Goal: Use online tool/utility: Utilize a website feature to perform a specific function

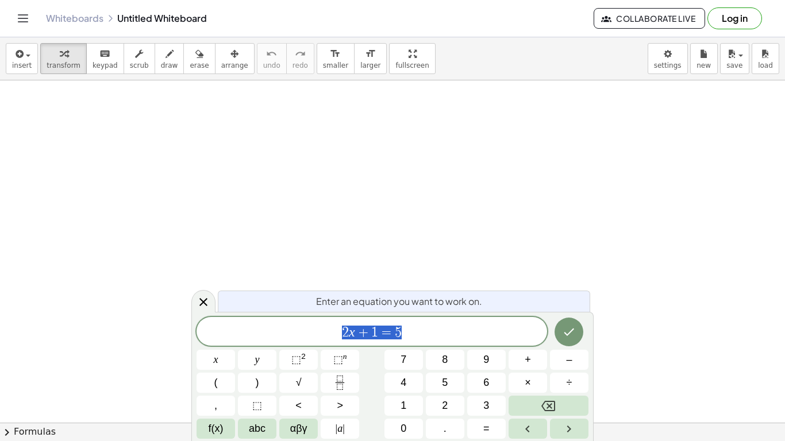
scroll to position [156, 0]
click at [571, 325] on icon "Done" at bounding box center [569, 332] width 14 height 14
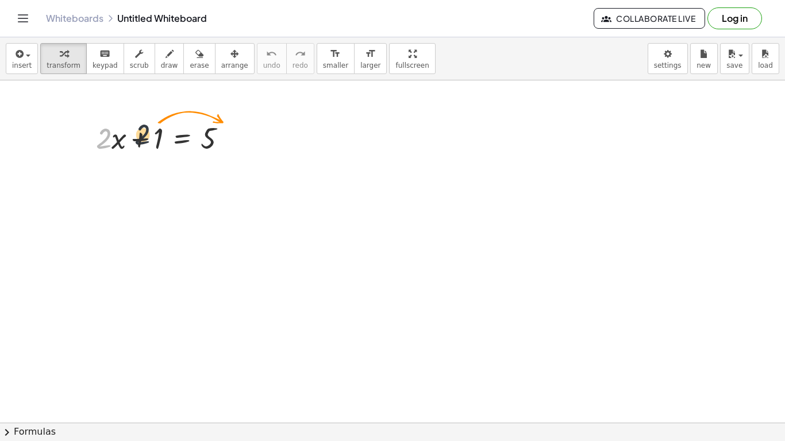
drag, startPoint x: 107, startPoint y: 138, endPoint x: 151, endPoint y: 135, distance: 44.4
click at [151, 135] on div at bounding box center [166, 137] width 152 height 39
drag, startPoint x: 158, startPoint y: 138, endPoint x: 221, endPoint y: 143, distance: 63.4
click at [221, 143] on div at bounding box center [166, 137] width 152 height 39
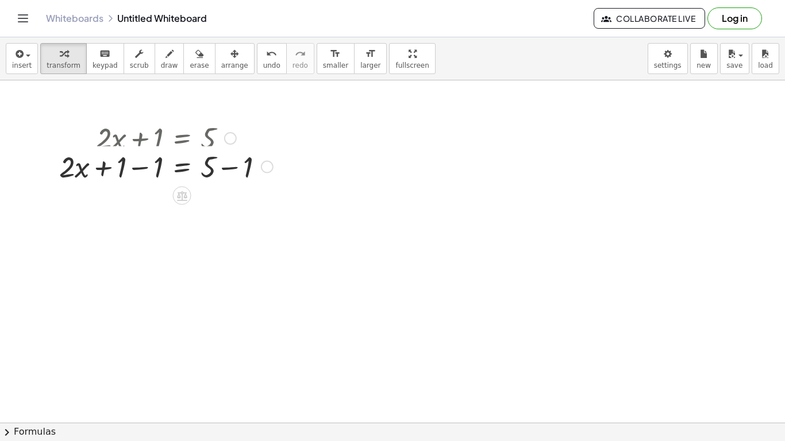
click at [221, 141] on div at bounding box center [165, 137] width 225 height 39
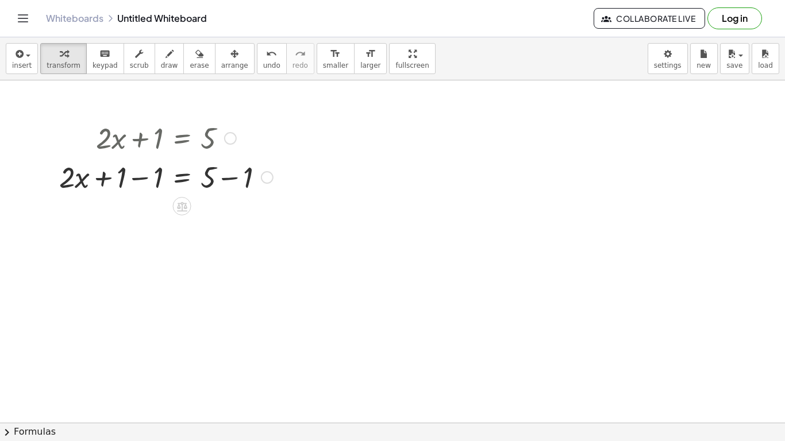
click at [225, 167] on div at bounding box center [165, 176] width 225 height 39
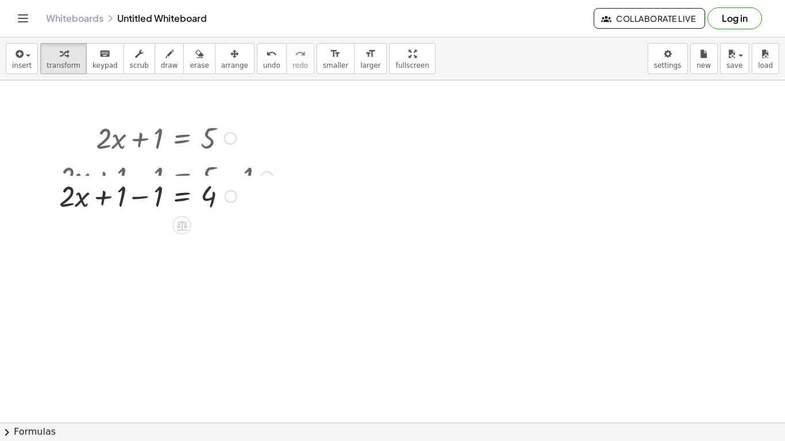
click at [146, 176] on div at bounding box center [165, 176] width 225 height 39
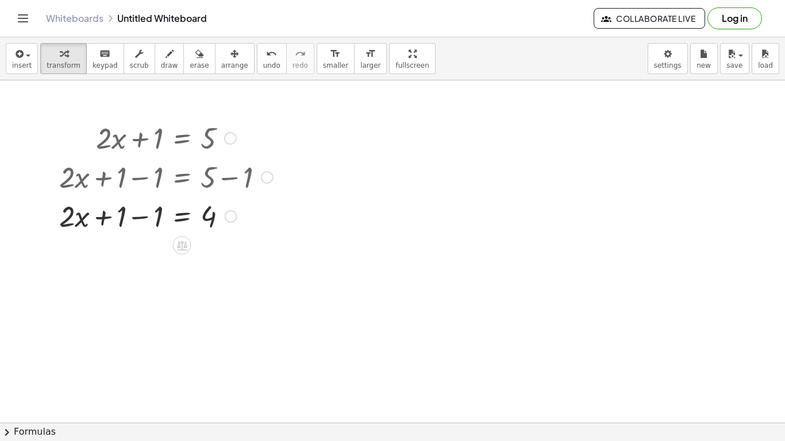
click at [145, 205] on div at bounding box center [165, 215] width 225 height 39
drag, startPoint x: 153, startPoint y: 218, endPoint x: 226, endPoint y: 226, distance: 72.8
click at [226, 226] on div at bounding box center [165, 215] width 225 height 39
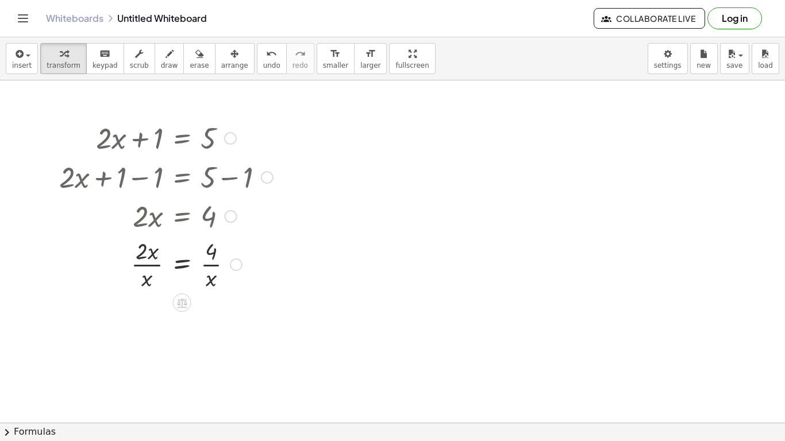
click at [211, 253] on div at bounding box center [165, 263] width 225 height 57
click at [210, 276] on div at bounding box center [165, 263] width 225 height 57
click at [213, 265] on div at bounding box center [165, 263] width 225 height 57
drag, startPoint x: 212, startPoint y: 281, endPoint x: 141, endPoint y: 261, distance: 73.5
click at [141, 261] on div at bounding box center [165, 263] width 225 height 57
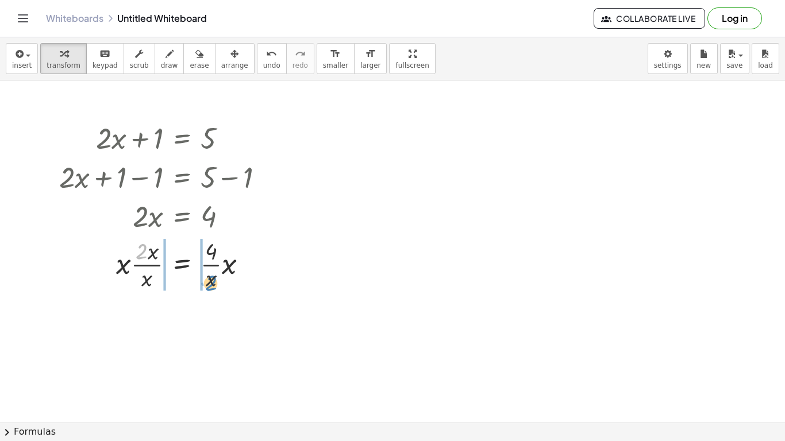
drag, startPoint x: 142, startPoint y: 252, endPoint x: 217, endPoint y: 284, distance: 80.8
click at [217, 284] on div at bounding box center [165, 263] width 225 height 57
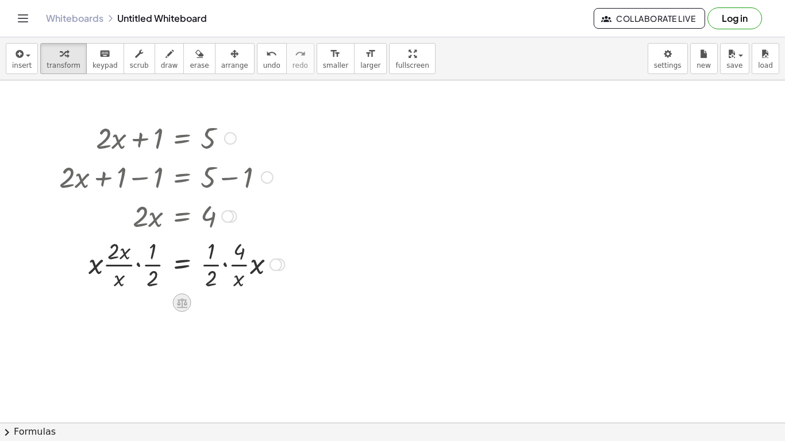
click at [181, 300] on icon at bounding box center [182, 303] width 10 height 10
click at [181, 300] on span "×" at bounding box center [182, 303] width 7 height 17
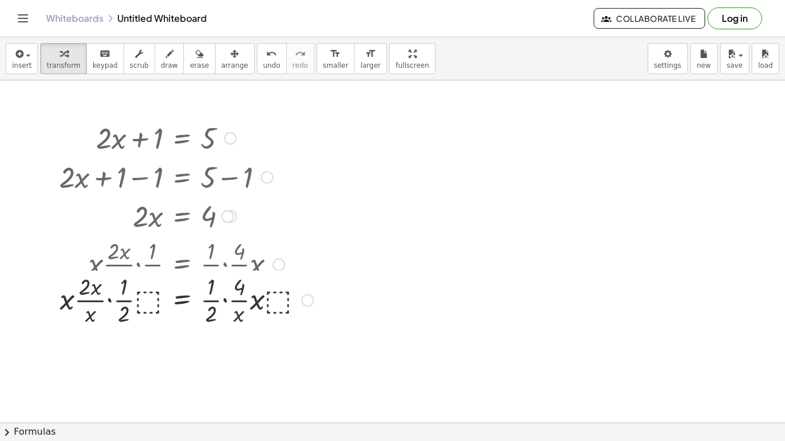
click at [223, 266] on div at bounding box center [185, 263] width 265 height 57
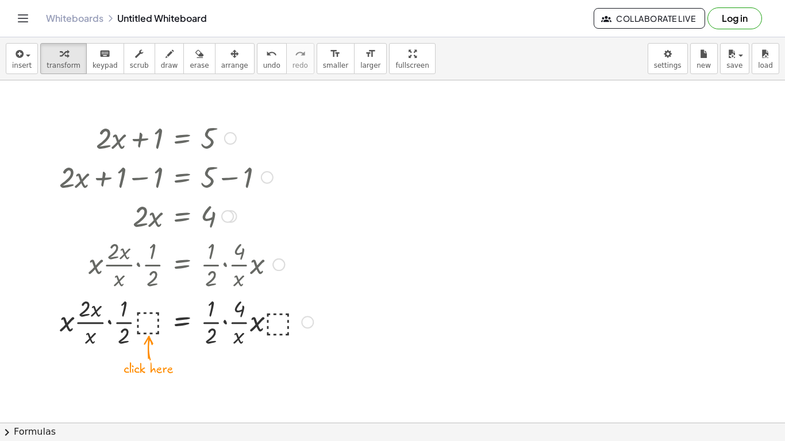
click at [304, 324] on div at bounding box center [307, 322] width 13 height 13
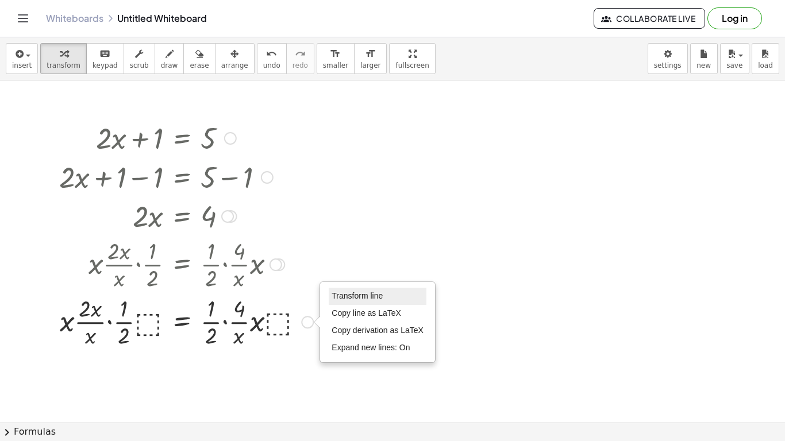
click at [346, 300] on span "Transform line" at bounding box center [356, 295] width 51 height 9
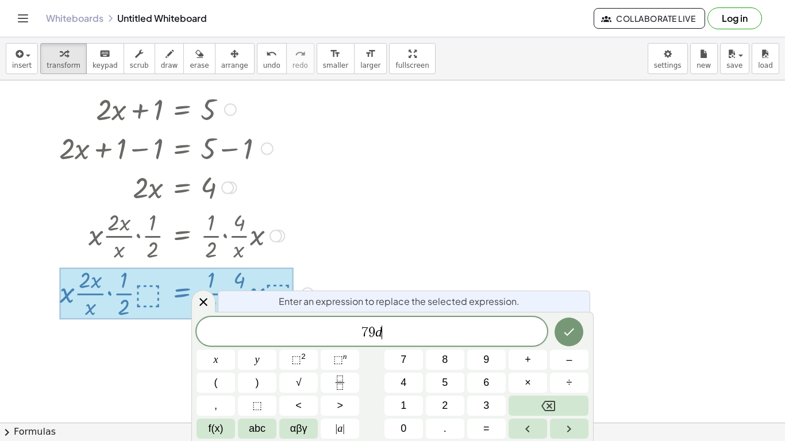
scroll to position [2, 0]
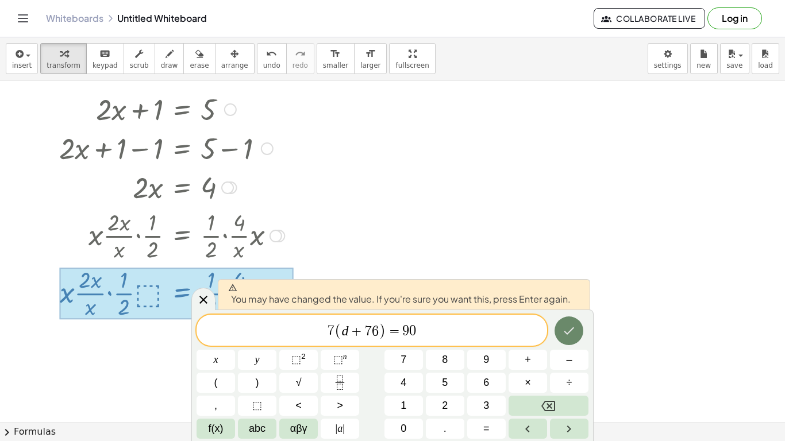
click at [566, 339] on button "Done" at bounding box center [568, 330] width 29 height 29
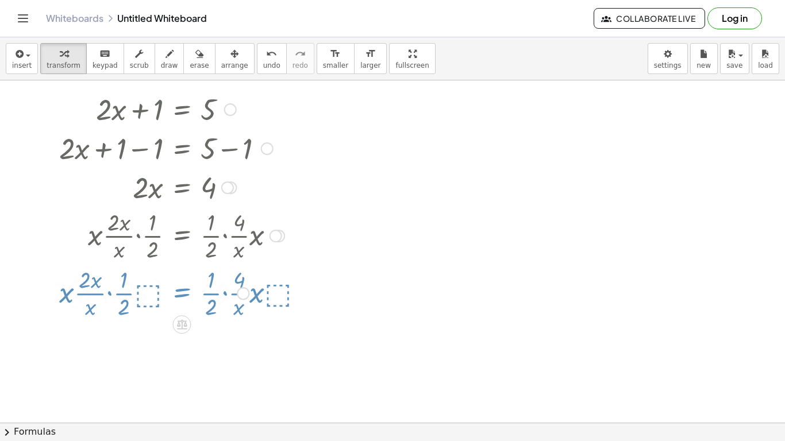
click at [566, 339] on div at bounding box center [392, 274] width 785 height 759
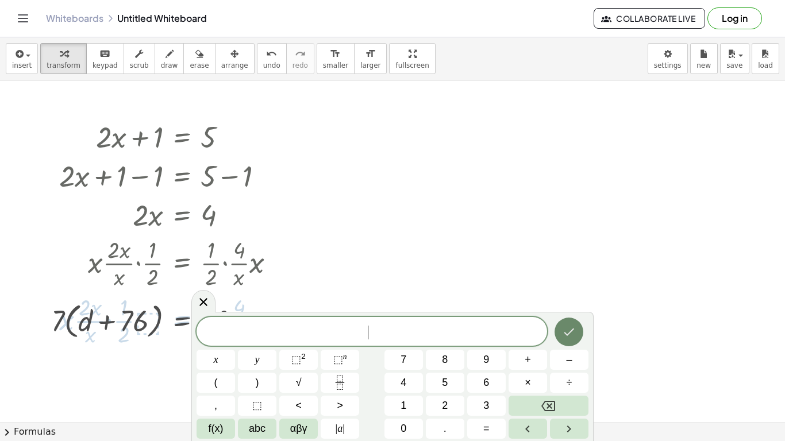
scroll to position [156, 0]
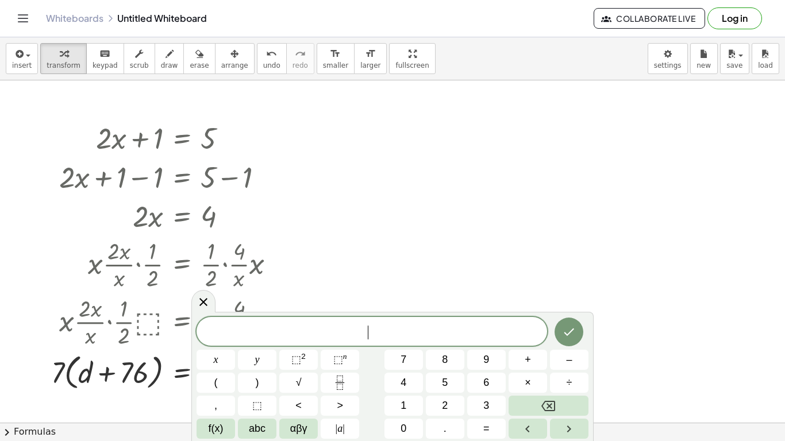
click at [493, 253] on div at bounding box center [392, 303] width 785 height 759
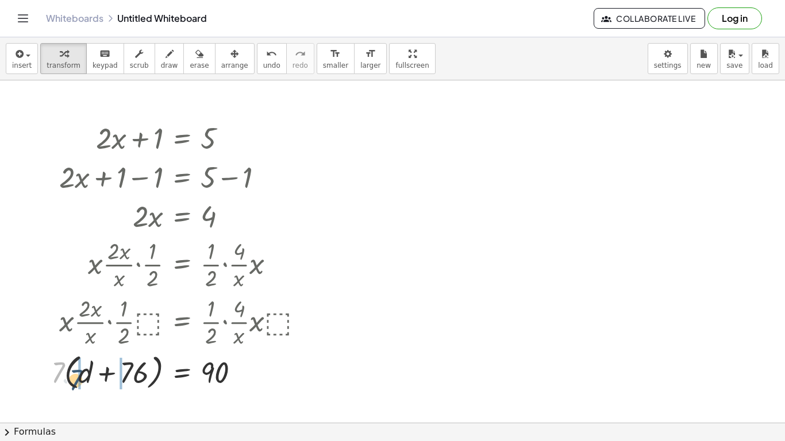
drag, startPoint x: 59, startPoint y: 370, endPoint x: 83, endPoint y: 379, distance: 25.6
click at [83, 379] on div at bounding box center [181, 372] width 273 height 44
click at [128, 374] on div at bounding box center [185, 371] width 265 height 39
click at [145, 376] on div at bounding box center [185, 371] width 265 height 39
drag, startPoint x: 142, startPoint y: 374, endPoint x: 219, endPoint y: 390, distance: 79.2
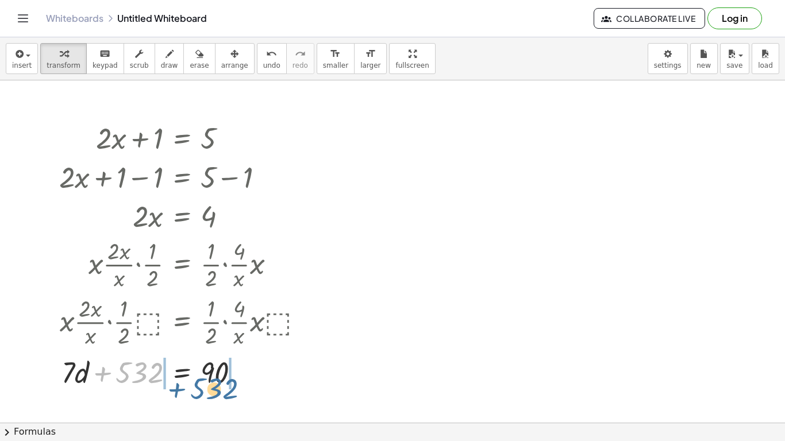
click at [219, 390] on div at bounding box center [185, 371] width 265 height 39
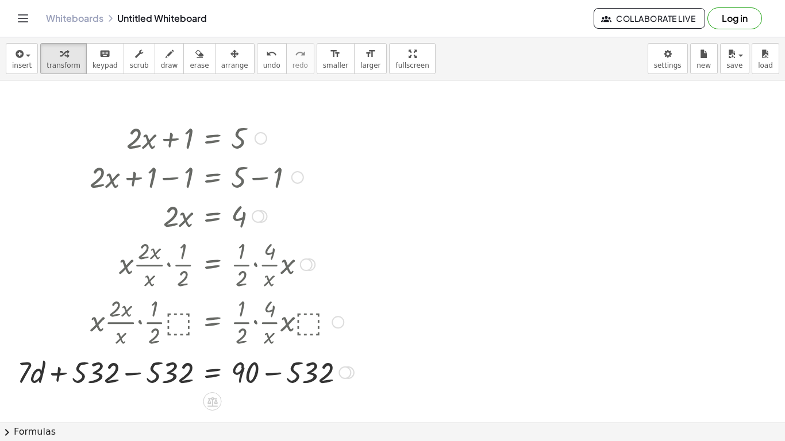
click at [273, 379] on div at bounding box center [185, 371] width 348 height 39
click at [125, 372] on div at bounding box center [180, 371] width 338 height 39
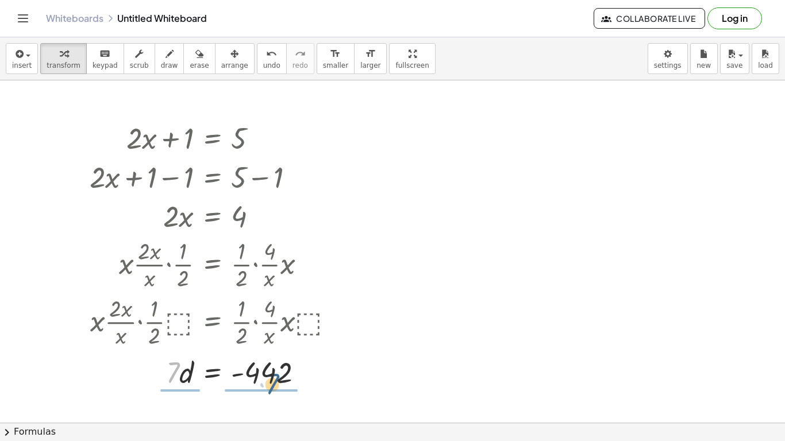
drag, startPoint x: 170, startPoint y: 379, endPoint x: 271, endPoint y: 390, distance: 101.7
click at [264, 387] on div at bounding box center [216, 371] width 265 height 57
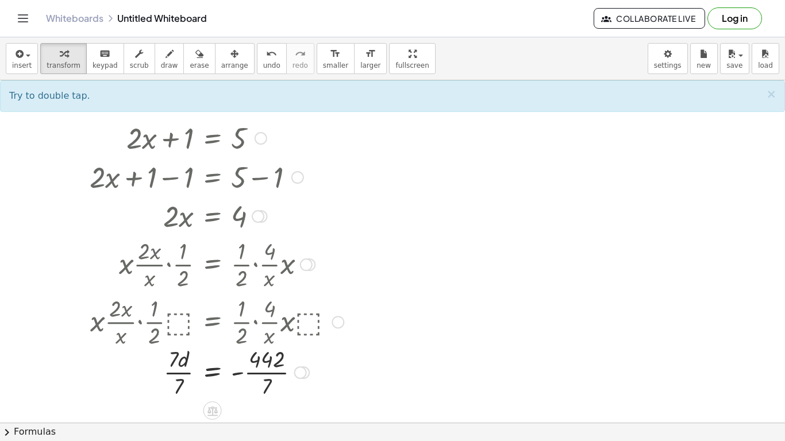
click at [261, 380] on div at bounding box center [216, 371] width 265 height 57
click at [261, 377] on div at bounding box center [216, 371] width 265 height 57
click at [256, 372] on div at bounding box center [216, 371] width 265 height 57
click at [277, 369] on div at bounding box center [216, 371] width 265 height 57
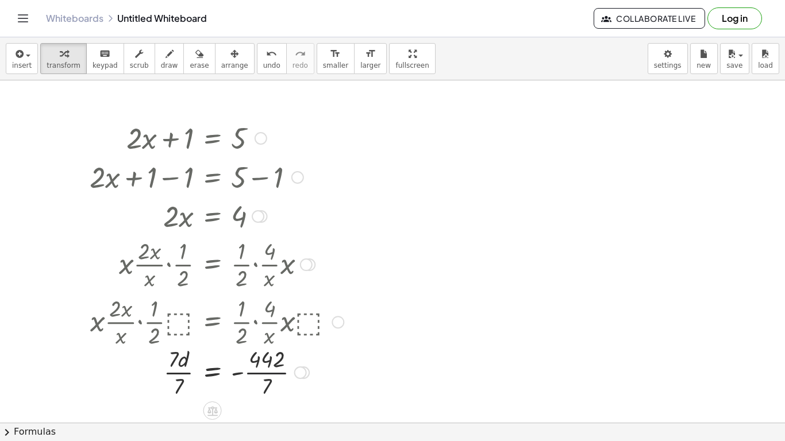
click at [277, 369] on div at bounding box center [216, 371] width 265 height 57
click at [186, 370] on div at bounding box center [222, 371] width 277 height 57
